Goal: Information Seeking & Learning: Learn about a topic

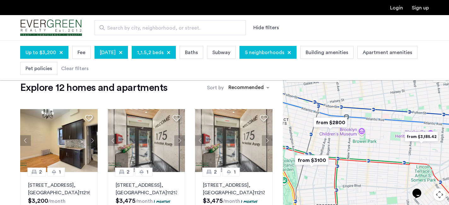
scroll to position [14, 0]
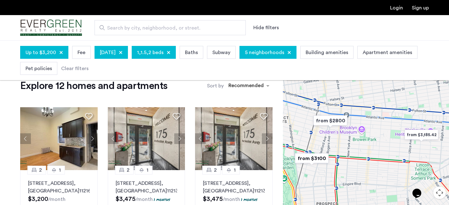
click at [331, 120] on img "from $2800" at bounding box center [330, 121] width 39 height 14
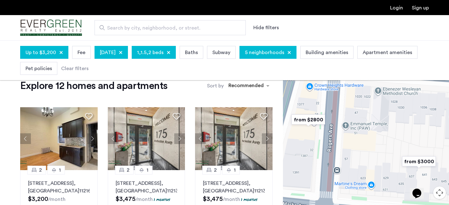
click at [314, 119] on img "from $2800" at bounding box center [308, 120] width 39 height 14
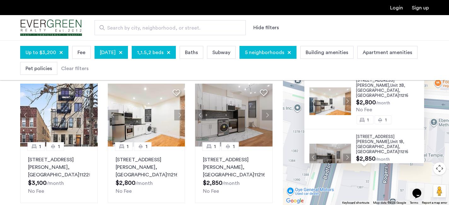
scroll to position [316, 0]
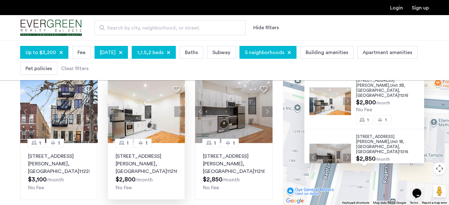
click at [175, 110] on button "Next apartment" at bounding box center [179, 111] width 11 height 11
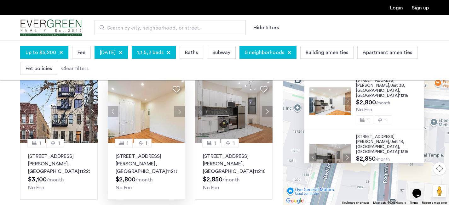
click at [177, 110] on button "Next apartment" at bounding box center [179, 111] width 11 height 11
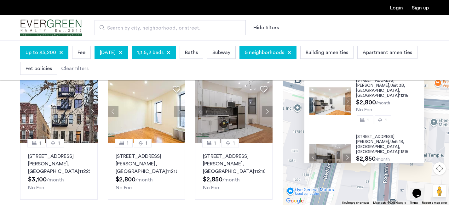
click at [331, 185] on div "24 Rogers Avenue, Unit 3B, Brooklyn , NY 11216 $2,800 /month No Fee 1 1 24 Roge…" at bounding box center [366, 122] width 166 height 165
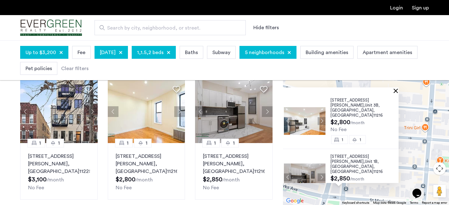
click at [398, 91] on button "Close" at bounding box center [396, 90] width 4 height 4
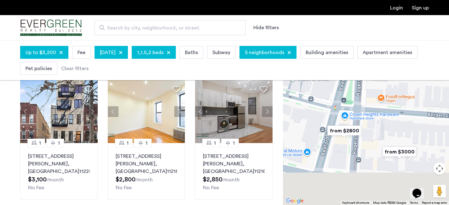
drag, startPoint x: 350, startPoint y: 181, endPoint x: 388, endPoint y: 129, distance: 64.4
click at [388, 129] on div at bounding box center [366, 122] width 166 height 165
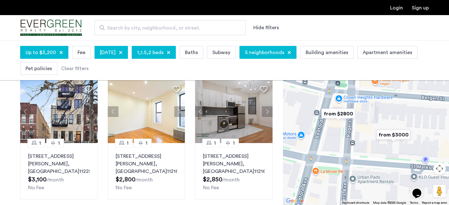
drag, startPoint x: 356, startPoint y: 153, endPoint x: 346, endPoint y: 137, distance: 18.7
click at [346, 138] on div at bounding box center [366, 122] width 166 height 165
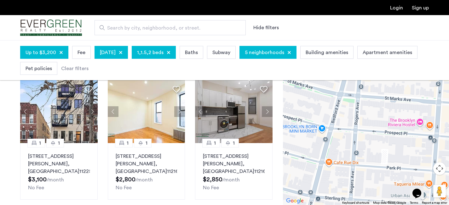
drag, startPoint x: 382, startPoint y: 157, endPoint x: 388, endPoint y: 105, distance: 52.9
click at [388, 105] on div at bounding box center [366, 122] width 166 height 165
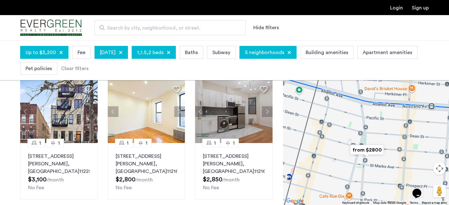
drag, startPoint x: 381, startPoint y: 115, endPoint x: 372, endPoint y: 181, distance: 67.0
click at [372, 181] on div at bounding box center [366, 122] width 166 height 165
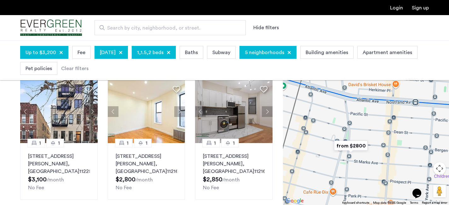
drag, startPoint x: 388, startPoint y: 136, endPoint x: 371, endPoint y: 133, distance: 16.7
click at [371, 133] on div at bounding box center [366, 122] width 166 height 165
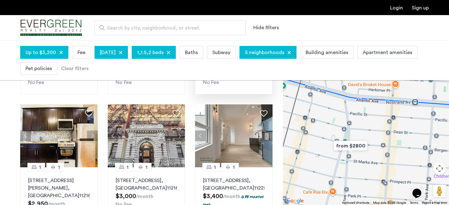
scroll to position [424, 0]
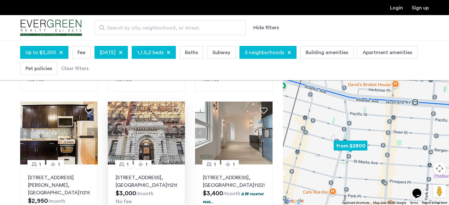
click at [178, 128] on button "Next apartment" at bounding box center [179, 133] width 11 height 11
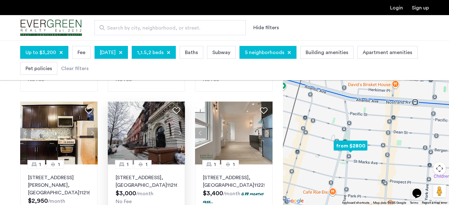
click at [178, 128] on button "Next apartment" at bounding box center [179, 133] width 11 height 11
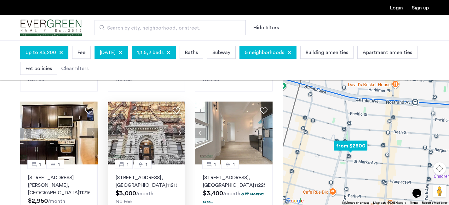
click at [178, 128] on button "Next apartment" at bounding box center [179, 133] width 11 height 11
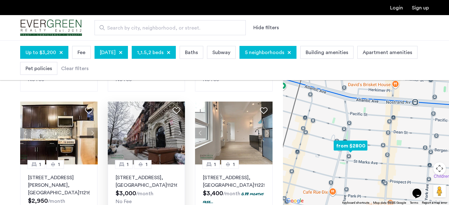
click at [150, 126] on img at bounding box center [146, 133] width 77 height 63
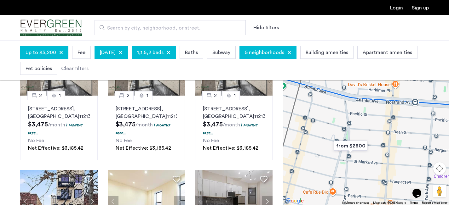
scroll to position [180, 0]
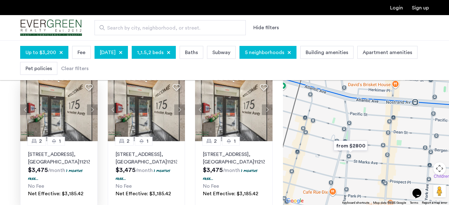
click at [92, 108] on button "Next apartment" at bounding box center [92, 110] width 11 height 11
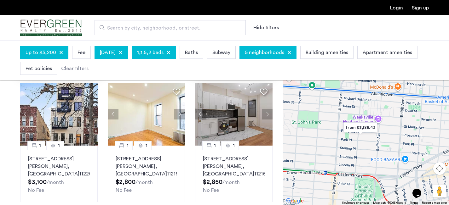
scroll to position [314, 0]
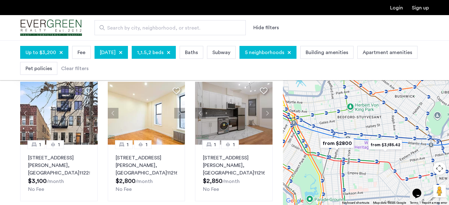
drag, startPoint x: 297, startPoint y: 136, endPoint x: 367, endPoint y: 153, distance: 71.5
click at [367, 153] on div at bounding box center [366, 122] width 166 height 165
click at [181, 112] on button "Next apartment" at bounding box center [179, 113] width 11 height 11
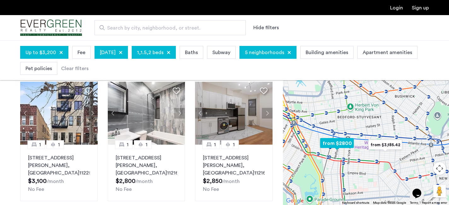
click at [181, 112] on button "Next apartment" at bounding box center [179, 113] width 11 height 11
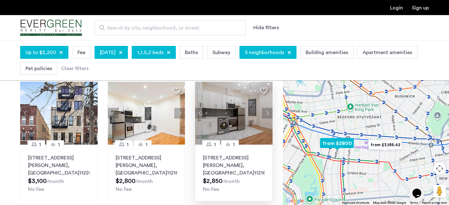
click at [267, 111] on button "Next apartment" at bounding box center [267, 113] width 11 height 11
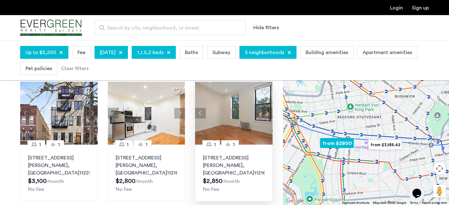
click at [267, 111] on button "Next apartment" at bounding box center [267, 113] width 11 height 11
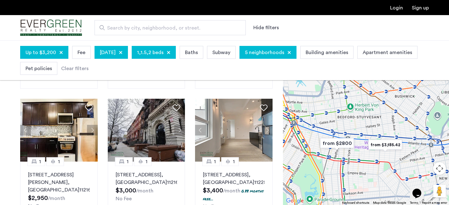
scroll to position [432, 0]
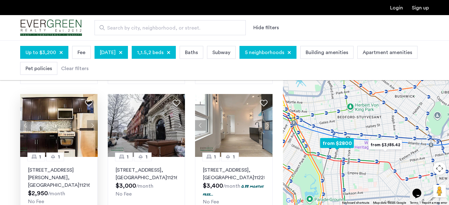
click at [94, 120] on button "Next apartment" at bounding box center [92, 125] width 11 height 11
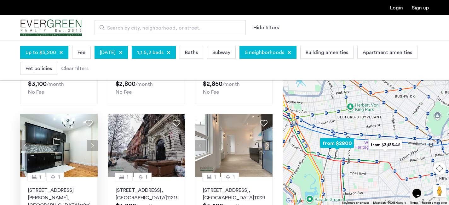
scroll to position [416, 0]
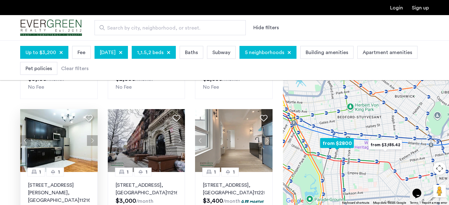
click at [92, 135] on button "Next apartment" at bounding box center [92, 140] width 11 height 11
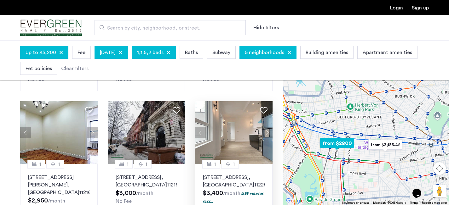
scroll to position [419, 0]
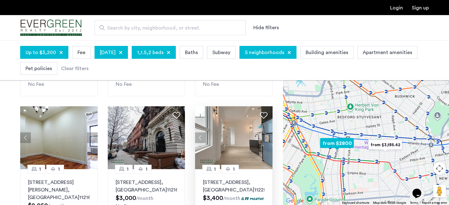
click at [267, 133] on button "Next apartment" at bounding box center [267, 138] width 11 height 11
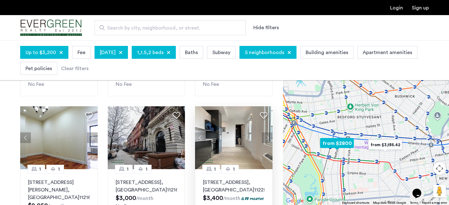
click at [268, 133] on button "Next apartment" at bounding box center [267, 138] width 11 height 11
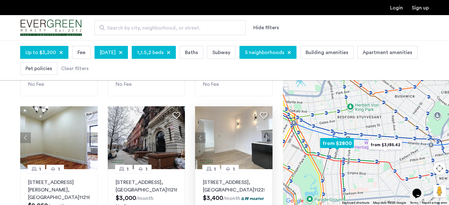
click at [268, 133] on button "Next apartment" at bounding box center [267, 138] width 11 height 11
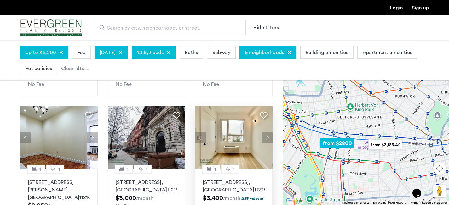
click at [241, 131] on img at bounding box center [233, 137] width 77 height 63
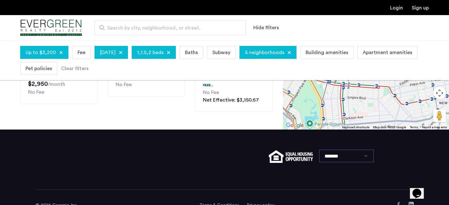
scroll to position [422, 0]
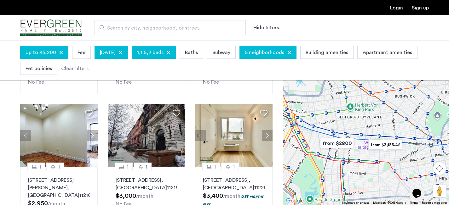
click at [288, 57] on div "5 neighborhoods" at bounding box center [267, 52] width 57 height 13
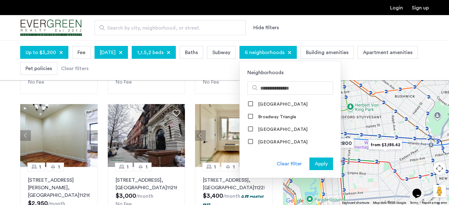
scroll to position [58, 0]
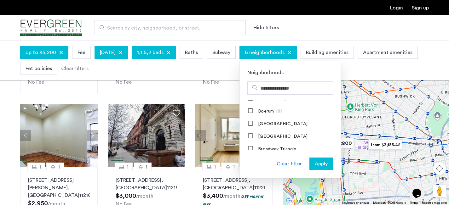
click at [291, 54] on div at bounding box center [289, 53] width 4 height 4
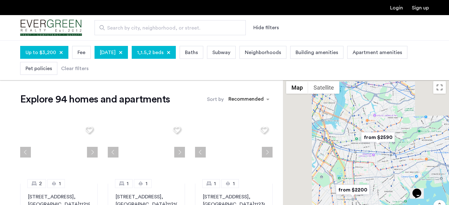
click at [281, 56] on span "Neighborhoods" at bounding box center [263, 53] width 36 height 8
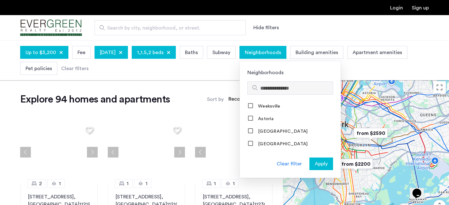
click at [298, 89] on input "Search hoods" at bounding box center [295, 89] width 70 height 8
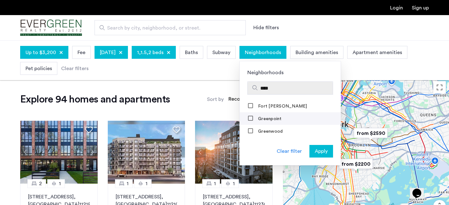
type input "****"
click at [281, 119] on label "Greenpoint" at bounding box center [269, 118] width 25 height 5
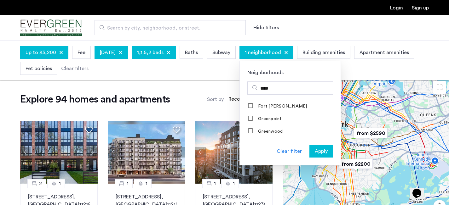
click at [327, 153] on span "Apply" at bounding box center [320, 152] width 13 height 8
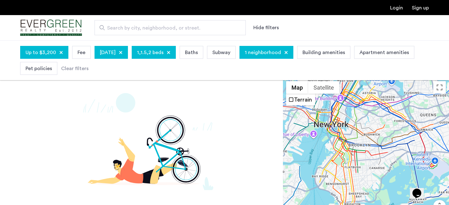
click at [281, 56] on span "1 neighborhood" at bounding box center [263, 53] width 36 height 8
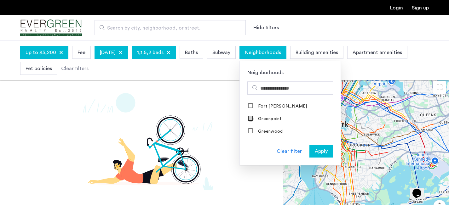
scroll to position [123, 0]
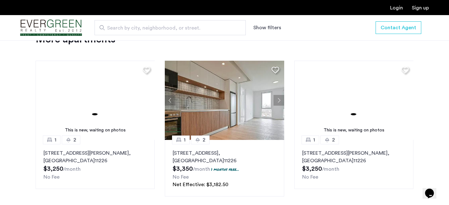
scroll to position [703, 0]
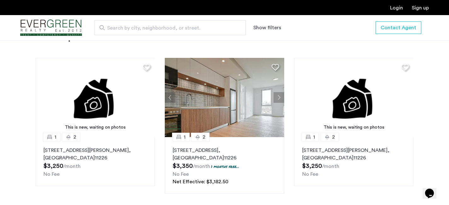
click at [278, 103] on button "Next apartment" at bounding box center [278, 97] width 11 height 11
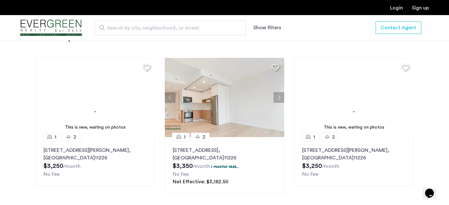
click at [278, 103] on button "Next apartment" at bounding box center [278, 97] width 11 height 11
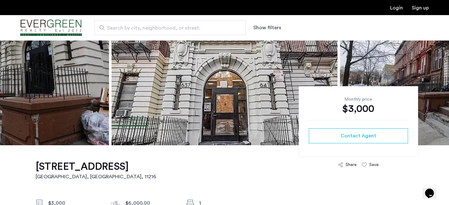
scroll to position [179, 0]
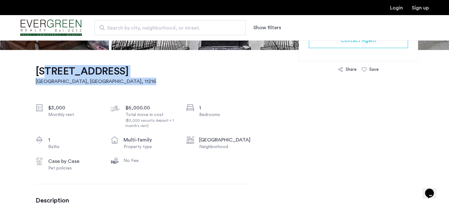
drag, startPoint x: 183, startPoint y: 70, endPoint x: 41, endPoint y: 74, distance: 141.7
click at [40, 74] on div "637 Saint Marks Avenue, Unit 3B Brooklyn, NY , 11216 $3,000 Monthly rent $6,000…" at bounding box center [144, 180] width 216 height 261
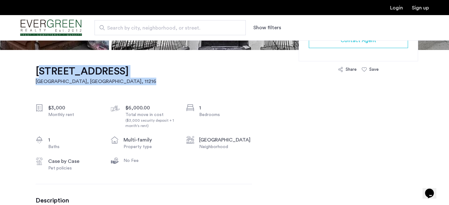
drag, startPoint x: 180, startPoint y: 73, endPoint x: 30, endPoint y: 58, distance: 150.6
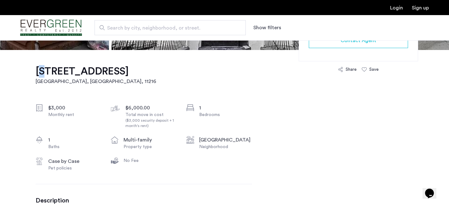
drag, startPoint x: 30, startPoint y: 58, endPoint x: 38, endPoint y: 72, distance: 16.0
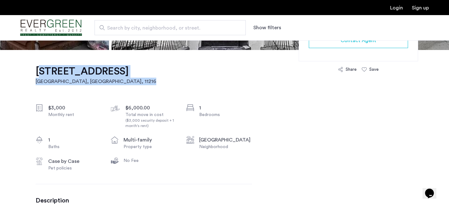
drag, startPoint x: 179, startPoint y: 72, endPoint x: 29, endPoint y: 70, distance: 150.5
copy link "637 Saint Marks Avenue, Unit 3B Brooklyn, NY , 11216"
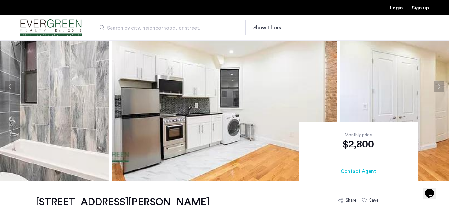
scroll to position [56, 0]
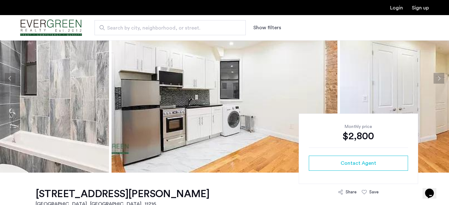
click at [438, 81] on button "Next apartment" at bounding box center [438, 78] width 11 height 11
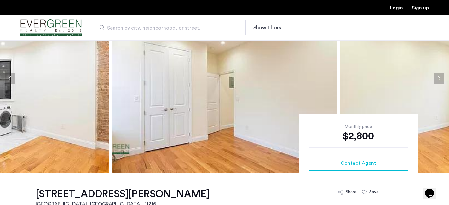
click at [438, 81] on button "Next apartment" at bounding box center [438, 78] width 11 height 11
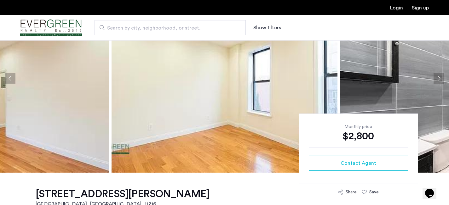
click at [438, 81] on button "Next apartment" at bounding box center [438, 78] width 11 height 11
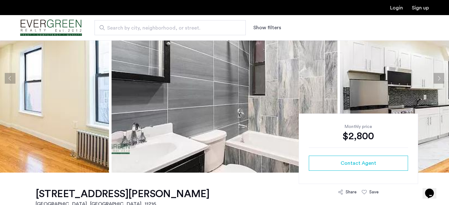
click at [438, 81] on button "Next apartment" at bounding box center [438, 78] width 11 height 11
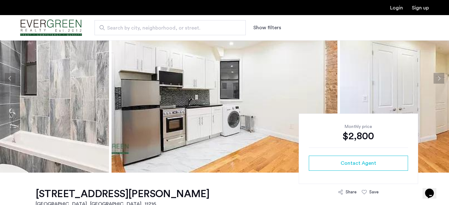
click at [438, 81] on button "Next apartment" at bounding box center [438, 78] width 11 height 11
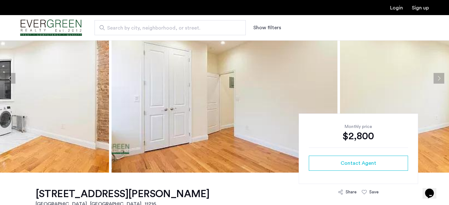
click at [438, 81] on button "Next apartment" at bounding box center [438, 78] width 11 height 11
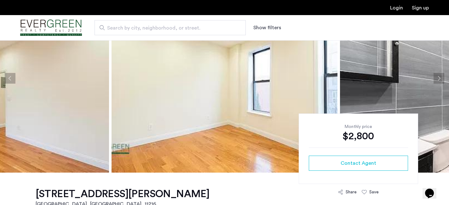
click at [438, 81] on button "Next apartment" at bounding box center [438, 78] width 11 height 11
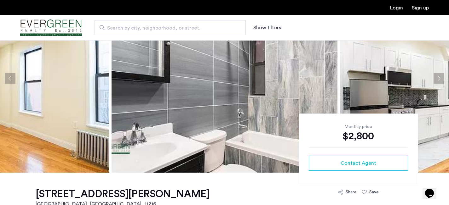
click at [438, 81] on button "Next apartment" at bounding box center [438, 78] width 11 height 11
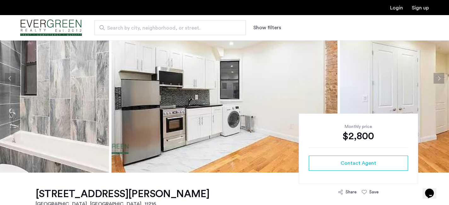
click at [438, 81] on button "Next apartment" at bounding box center [438, 78] width 11 height 11
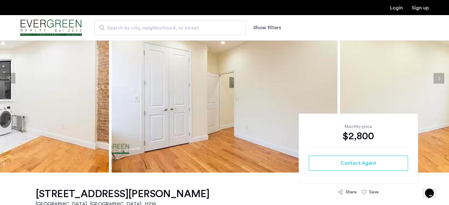
click at [438, 81] on button "Next apartment" at bounding box center [438, 78] width 11 height 11
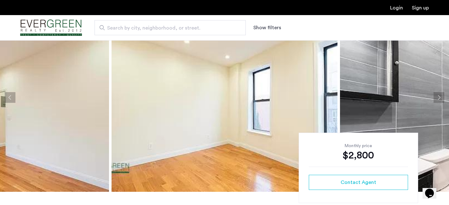
scroll to position [6, 0]
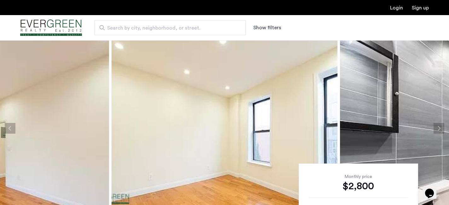
click at [439, 126] on button "Next apartment" at bounding box center [438, 128] width 11 height 11
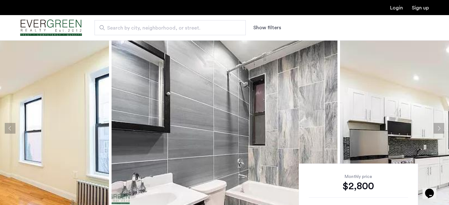
click at [444, 132] on img at bounding box center [453, 128] width 226 height 189
click at [442, 130] on button "Next apartment" at bounding box center [438, 128] width 11 height 11
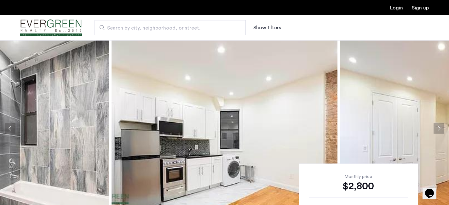
click at [442, 130] on button "Next apartment" at bounding box center [438, 128] width 11 height 11
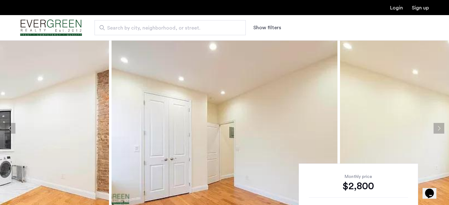
click at [442, 130] on button "Next apartment" at bounding box center [438, 128] width 11 height 11
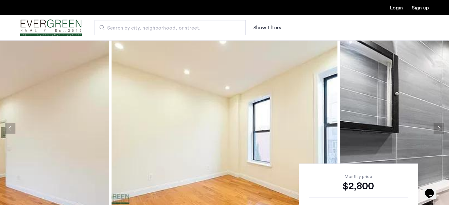
click at [444, 131] on ngx-slick-carousel at bounding box center [224, 128] width 449 height 189
click at [440, 127] on button "Next apartment" at bounding box center [438, 128] width 11 height 11
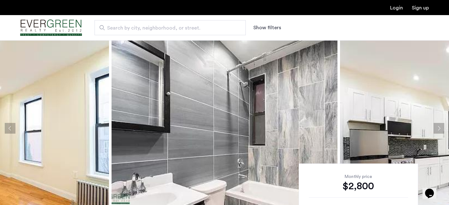
click at [440, 127] on button "Next apartment" at bounding box center [438, 128] width 11 height 11
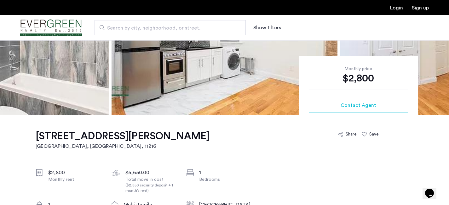
scroll to position [137, 0]
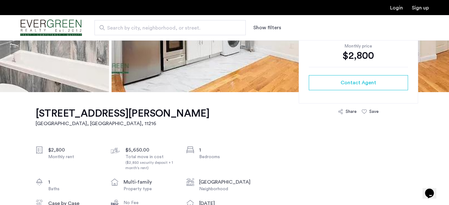
click at [122, 112] on h1 "24 Rogers Avenue, Unit 3B" at bounding box center [123, 113] width 174 height 13
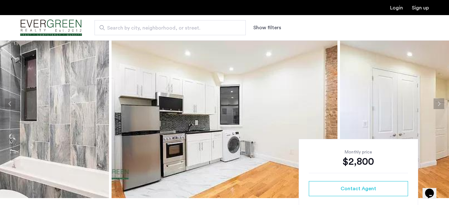
scroll to position [39, 0]
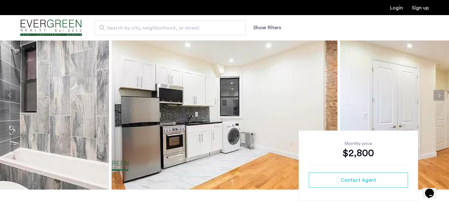
click at [438, 98] on button "Next apartment" at bounding box center [438, 95] width 11 height 11
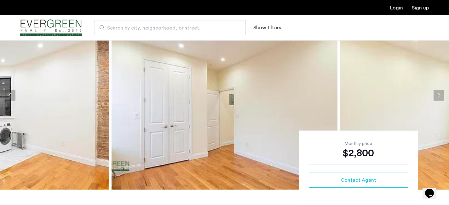
click at [438, 97] on button "Next apartment" at bounding box center [438, 95] width 11 height 11
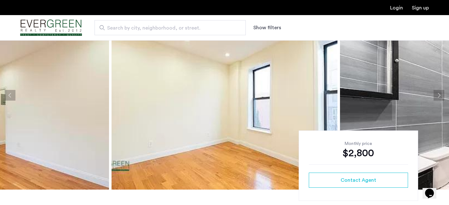
click at [438, 97] on button "Next apartment" at bounding box center [438, 95] width 11 height 11
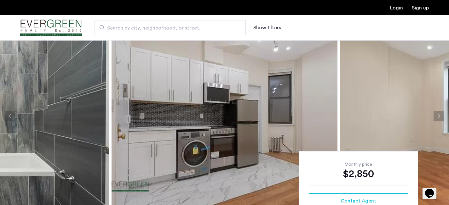
scroll to position [18, 0]
click at [436, 118] on button "Next apartment" at bounding box center [438, 116] width 11 height 11
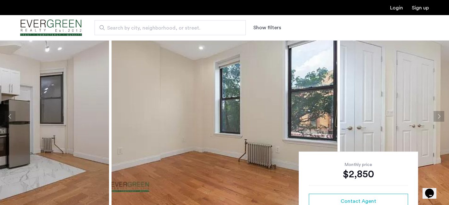
click at [436, 118] on button "Next apartment" at bounding box center [438, 116] width 11 height 11
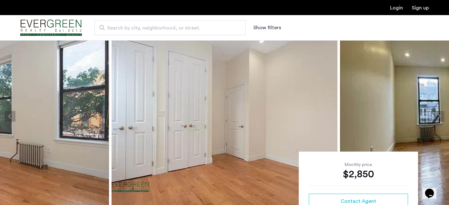
click at [436, 118] on button "Next apartment" at bounding box center [438, 116] width 11 height 11
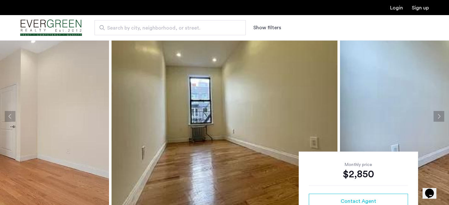
click at [436, 118] on button "Next apartment" at bounding box center [438, 116] width 11 height 11
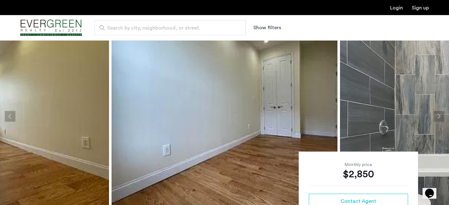
click at [436, 118] on button "Next apartment" at bounding box center [438, 116] width 11 height 11
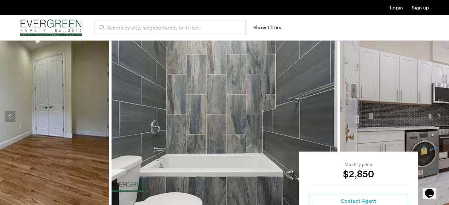
click at [436, 118] on button "Next apartment" at bounding box center [438, 116] width 11 height 11
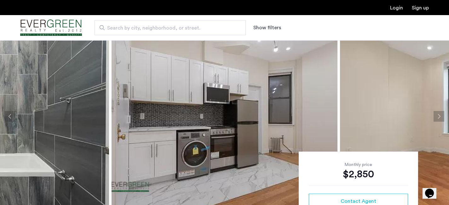
click at [436, 118] on button "Next apartment" at bounding box center [438, 116] width 11 height 11
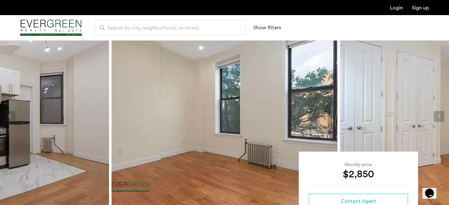
click at [436, 118] on button "Next apartment" at bounding box center [438, 116] width 11 height 11
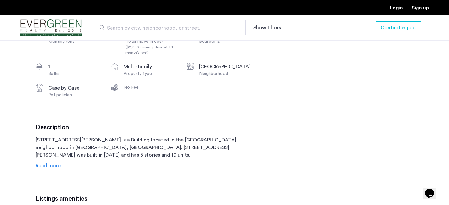
scroll to position [253, 0]
click at [55, 164] on span "Read more" at bounding box center [48, 164] width 25 height 5
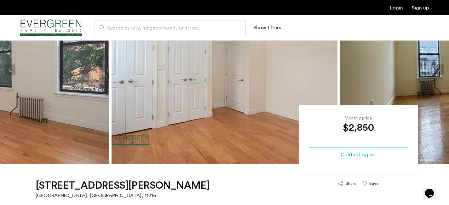
scroll to position [0, 0]
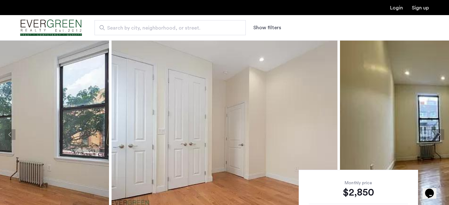
click at [440, 135] on button "Next apartment" at bounding box center [438, 134] width 11 height 11
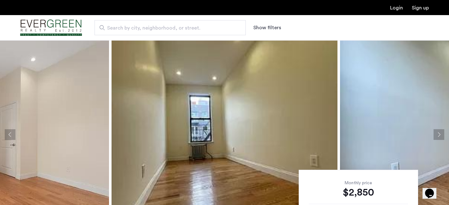
click at [440, 135] on button "Next apartment" at bounding box center [438, 134] width 11 height 11
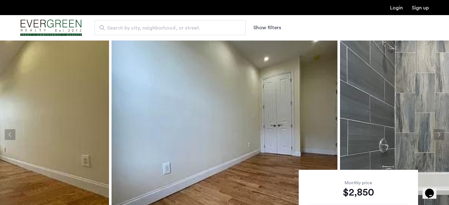
click at [440, 135] on button "Next apartment" at bounding box center [438, 134] width 11 height 11
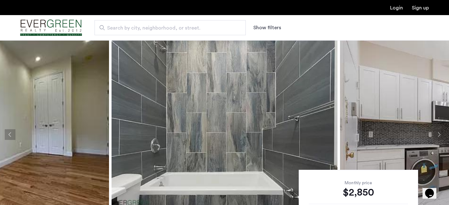
click at [440, 135] on button "Next apartment" at bounding box center [438, 134] width 11 height 11
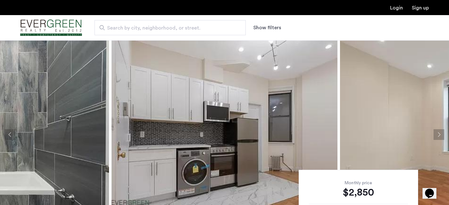
click at [440, 136] on button "Next apartment" at bounding box center [438, 134] width 11 height 11
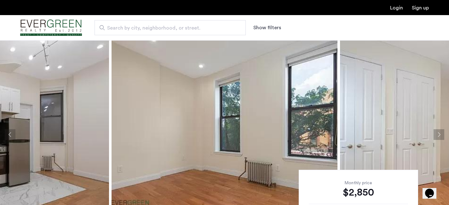
click at [440, 136] on button "Next apartment" at bounding box center [438, 134] width 11 height 11
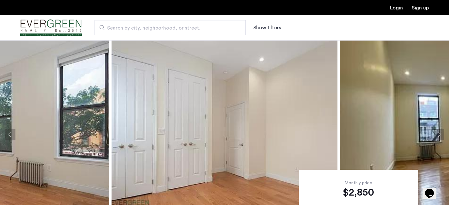
click at [440, 136] on button "Next apartment" at bounding box center [438, 134] width 11 height 11
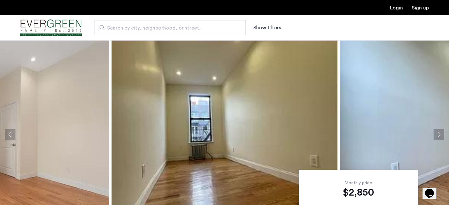
click at [440, 136] on button "Next apartment" at bounding box center [438, 134] width 11 height 11
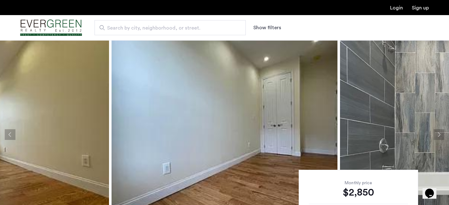
click at [440, 136] on button "Next apartment" at bounding box center [438, 134] width 11 height 11
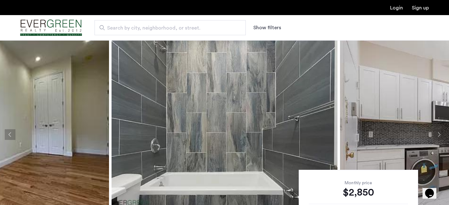
click at [440, 136] on button "Next apartment" at bounding box center [438, 134] width 11 height 11
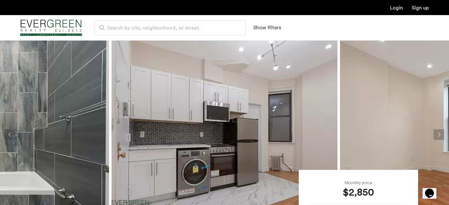
click at [441, 136] on button "Next apartment" at bounding box center [438, 134] width 11 height 11
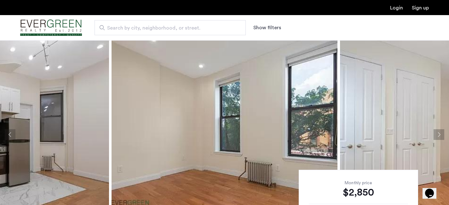
click at [441, 136] on button "Next apartment" at bounding box center [438, 134] width 11 height 11
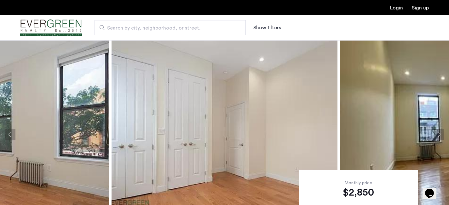
click at [441, 136] on button "Next apartment" at bounding box center [438, 134] width 11 height 11
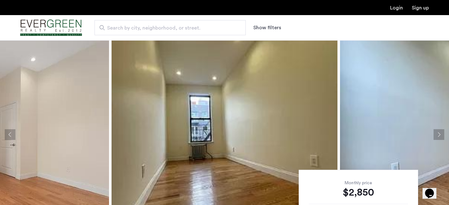
click at [441, 136] on button "Next apartment" at bounding box center [438, 134] width 11 height 11
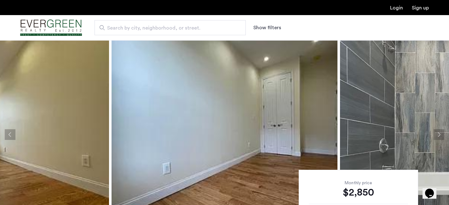
click at [441, 136] on button "Next apartment" at bounding box center [438, 134] width 11 height 11
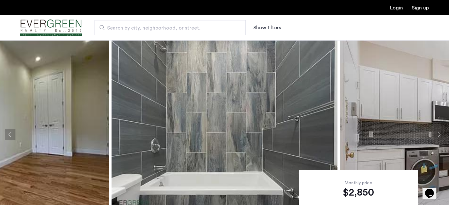
click at [441, 136] on button "Next apartment" at bounding box center [438, 134] width 11 height 11
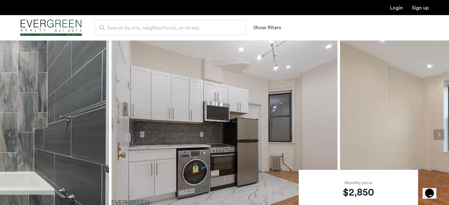
click at [441, 136] on button "Next apartment" at bounding box center [438, 134] width 11 height 11
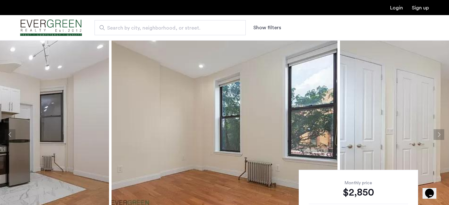
click at [441, 136] on button "Next apartment" at bounding box center [438, 134] width 11 height 11
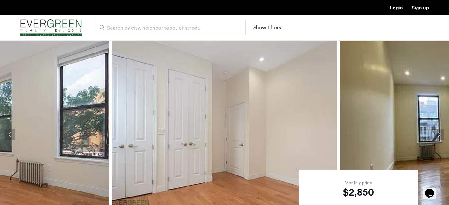
click at [441, 136] on button "Next apartment" at bounding box center [438, 134] width 11 height 11
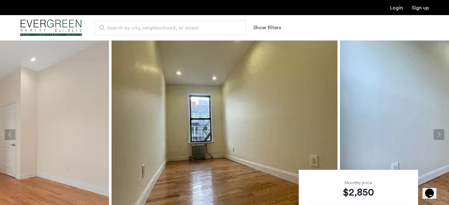
click at [441, 136] on button "Next apartment" at bounding box center [438, 134] width 11 height 11
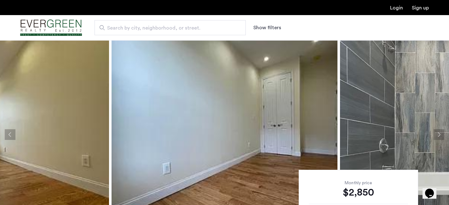
click at [442, 136] on button "Next apartment" at bounding box center [438, 134] width 11 height 11
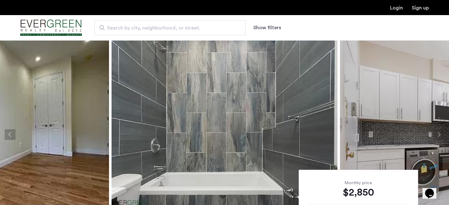
click at [442, 136] on button "Next apartment" at bounding box center [438, 134] width 11 height 11
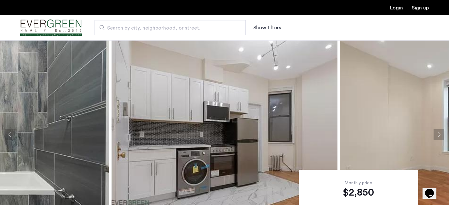
click at [439, 139] on button "Next apartment" at bounding box center [438, 134] width 11 height 11
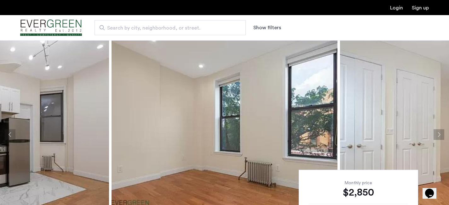
click at [439, 139] on button "Next apartment" at bounding box center [438, 134] width 11 height 11
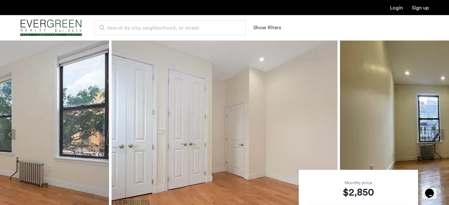
click at [439, 139] on button "Next apartment" at bounding box center [438, 134] width 11 height 11
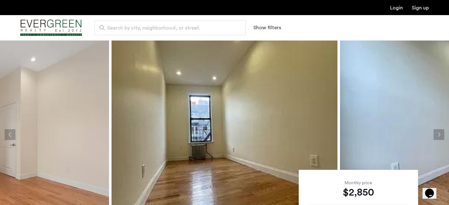
click at [439, 139] on button "Next apartment" at bounding box center [438, 134] width 11 height 11
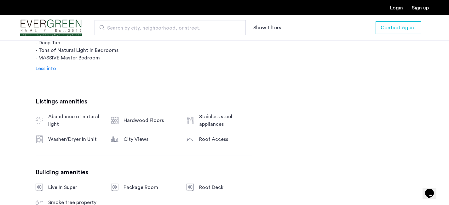
scroll to position [461, 0]
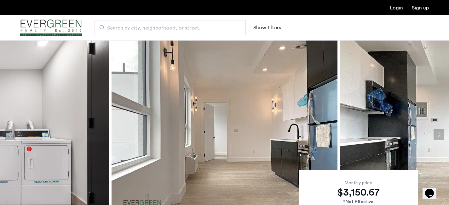
click at [434, 136] on button "Next apartment" at bounding box center [438, 134] width 11 height 11
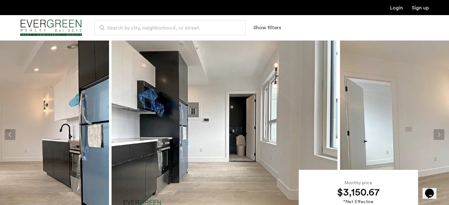
click at [434, 136] on button "Next apartment" at bounding box center [438, 134] width 11 height 11
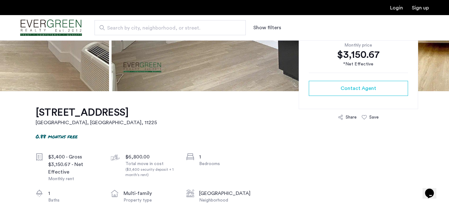
scroll to position [99, 0]
